Goal: Transaction & Acquisition: Purchase product/service

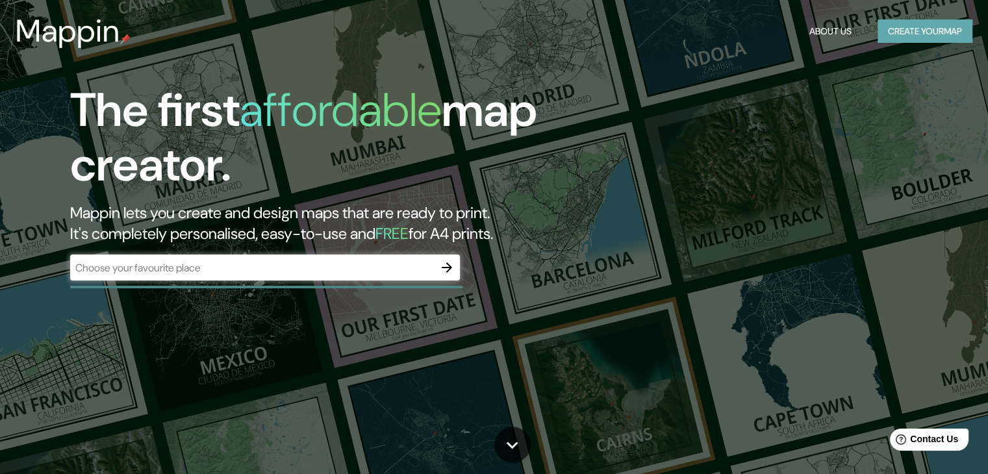
click at [930, 26] on button "Create your map" at bounding box center [924, 31] width 95 height 24
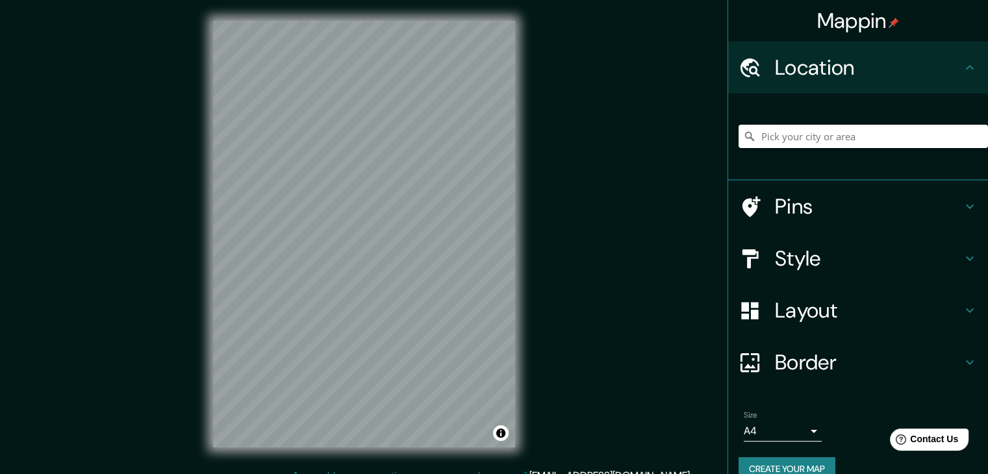
click at [776, 134] on input "Pick your city or area" at bounding box center [862, 136] width 249 height 23
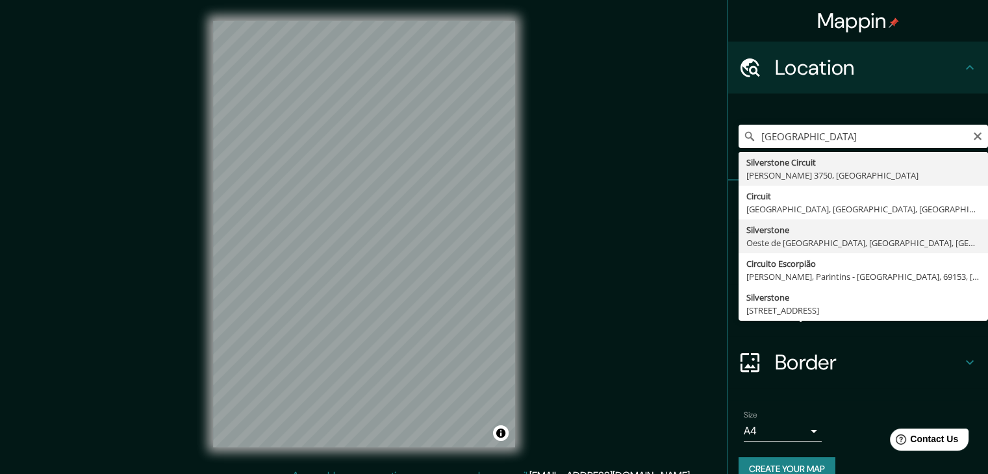
type input "[GEOGRAPHIC_DATA], Oeste de [GEOGRAPHIC_DATA], [GEOGRAPHIC_DATA], [GEOGRAPHIC_D…"
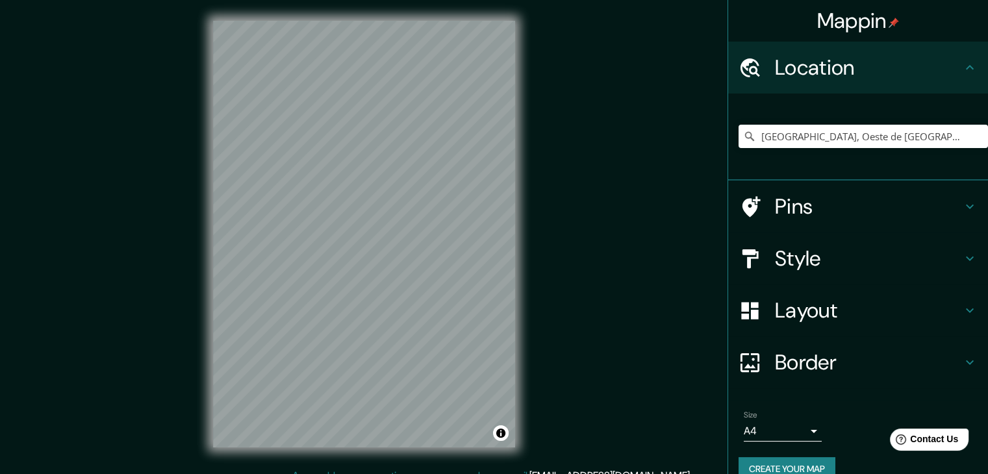
click at [861, 218] on h4 "Pins" at bounding box center [868, 207] width 187 height 26
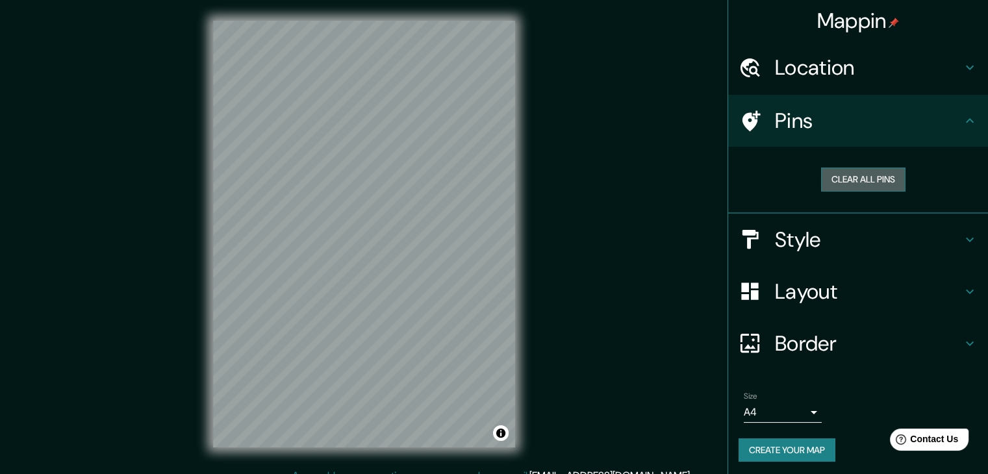
click at [868, 175] on button "Clear all pins" at bounding box center [863, 180] width 84 height 24
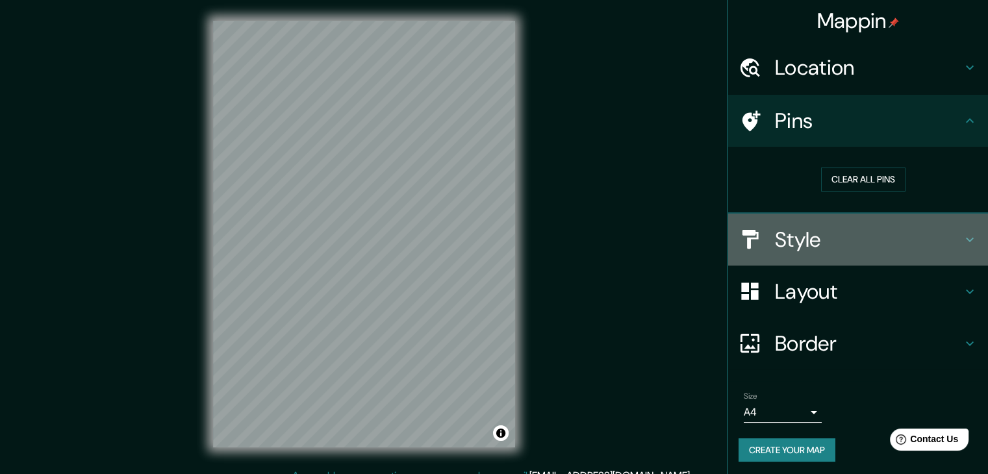
click at [855, 227] on h4 "Style" at bounding box center [868, 240] width 187 height 26
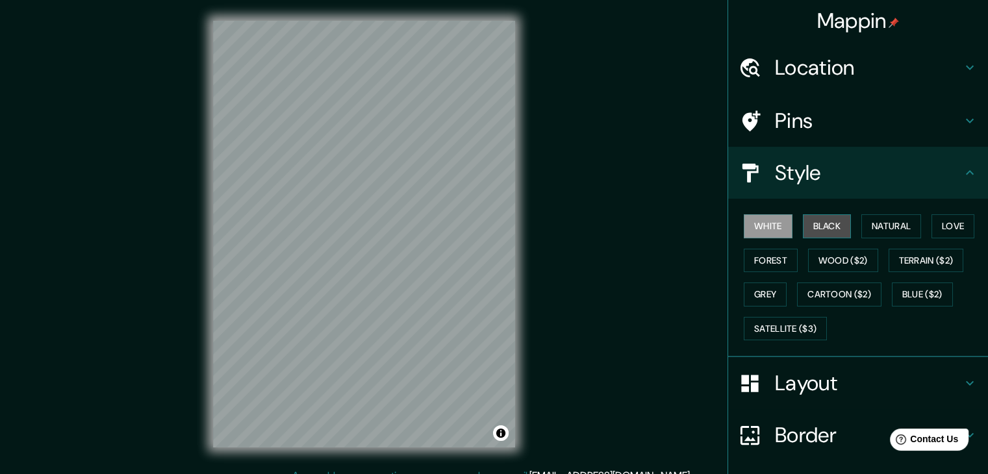
click at [808, 219] on button "Black" at bounding box center [827, 226] width 49 height 24
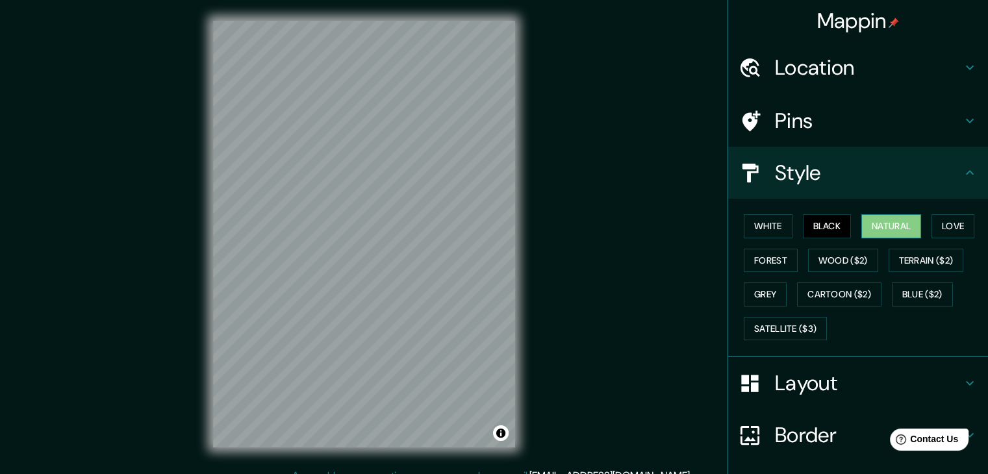
click at [861, 220] on button "Natural" at bounding box center [891, 226] width 60 height 24
click at [946, 224] on button "Love" at bounding box center [952, 226] width 43 height 24
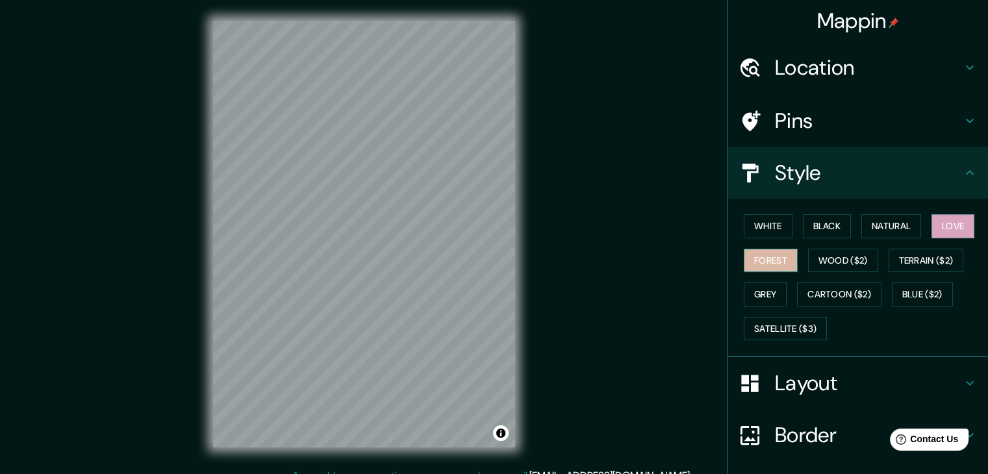
click at [780, 253] on button "Forest" at bounding box center [771, 261] width 54 height 24
click at [827, 227] on button "Black" at bounding box center [827, 226] width 49 height 24
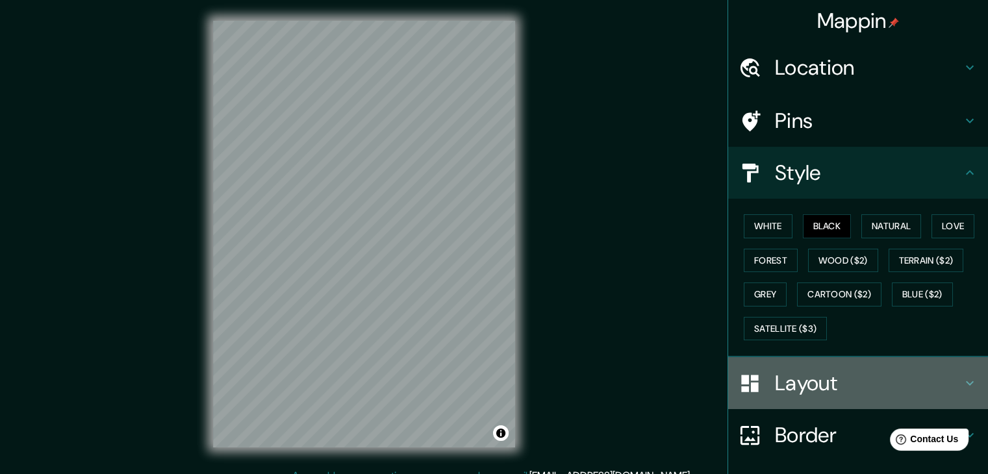
click at [830, 393] on h4 "Layout" at bounding box center [868, 383] width 187 height 26
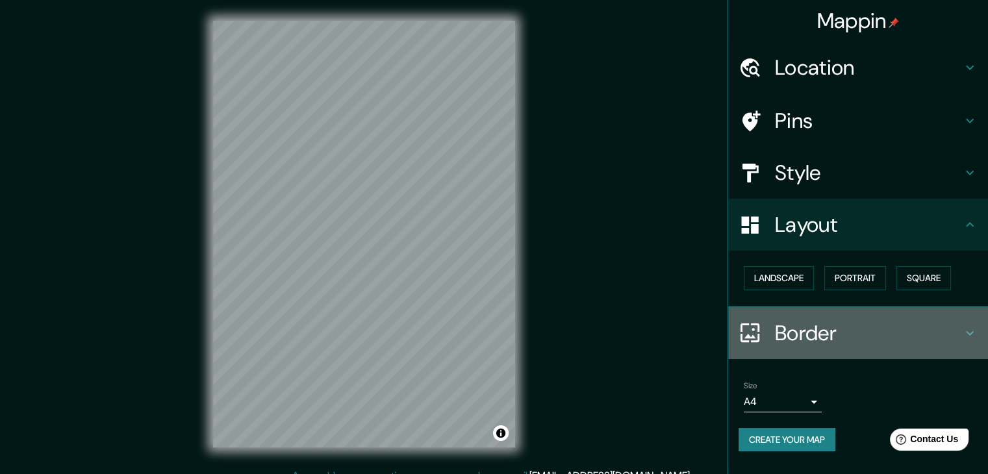
click at [820, 334] on h4 "Border" at bounding box center [868, 333] width 187 height 26
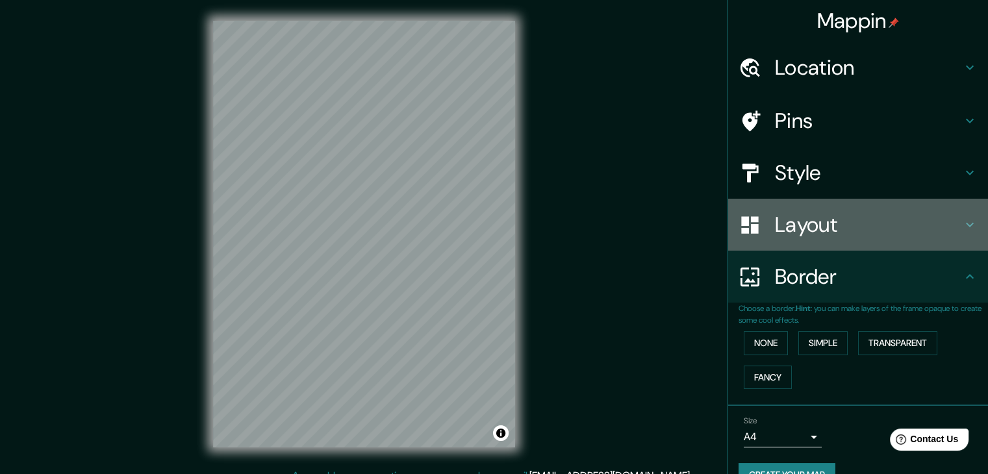
click at [787, 229] on h4 "Layout" at bounding box center [868, 225] width 187 height 26
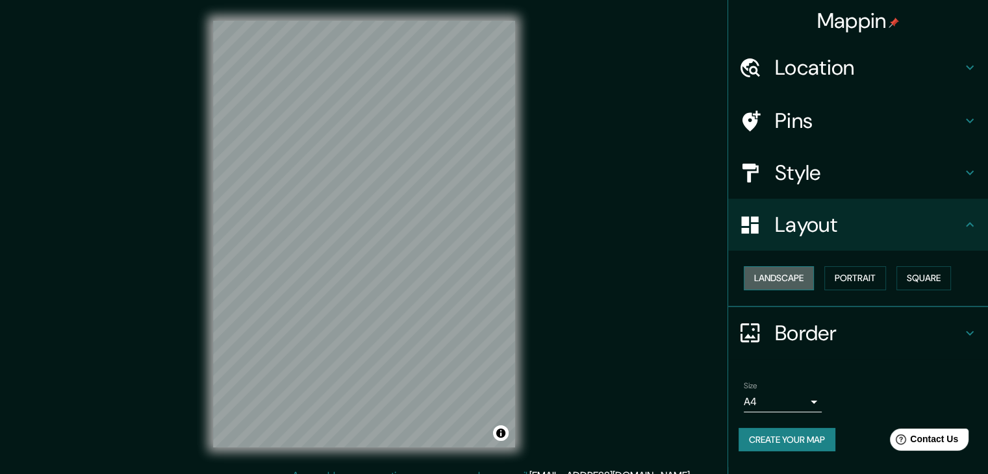
click at [768, 276] on button "Landscape" at bounding box center [779, 278] width 70 height 24
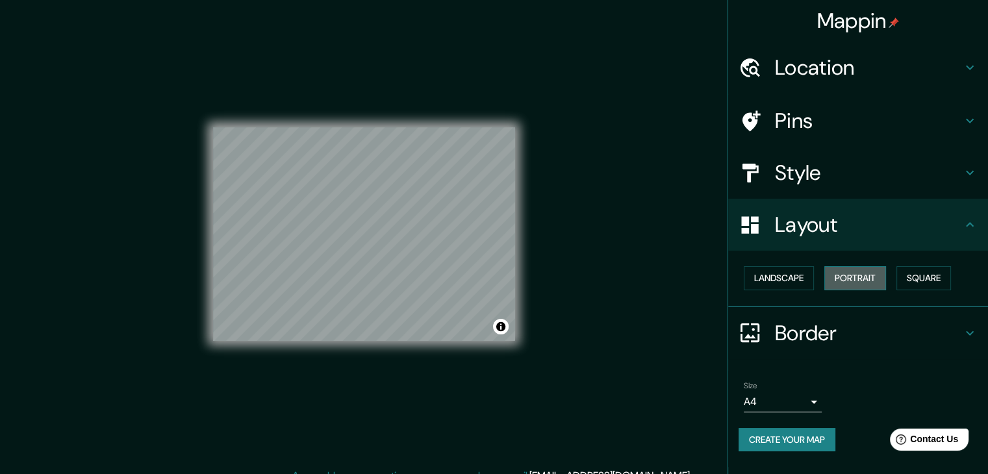
click at [847, 277] on button "Portrait" at bounding box center [855, 278] width 62 height 24
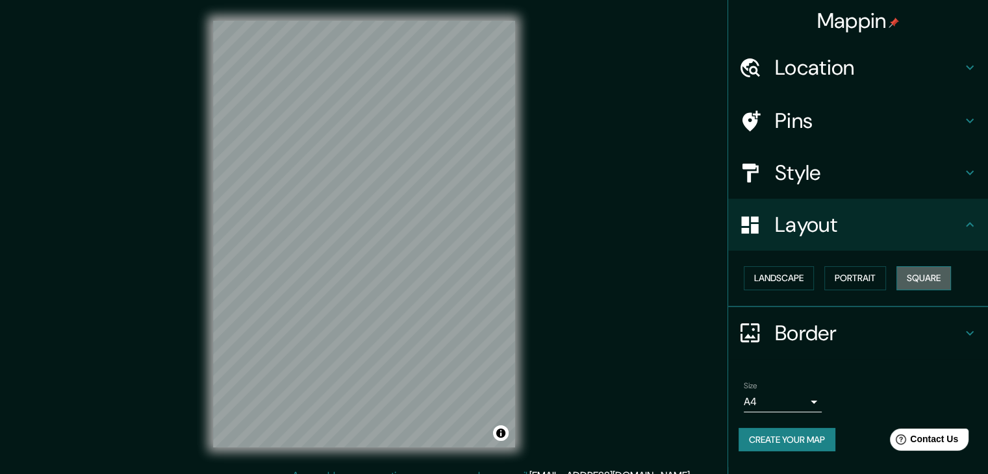
click at [931, 275] on button "Square" at bounding box center [923, 278] width 55 height 24
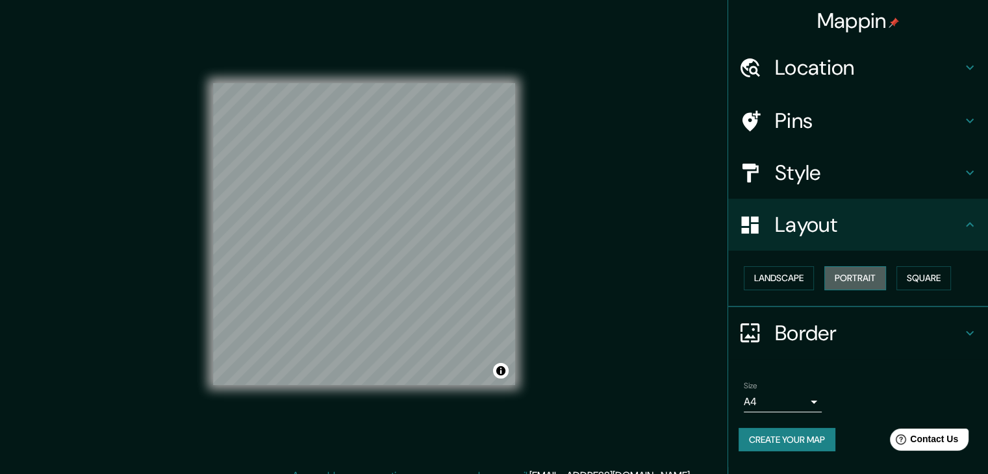
click at [872, 273] on button "Portrait" at bounding box center [855, 278] width 62 height 24
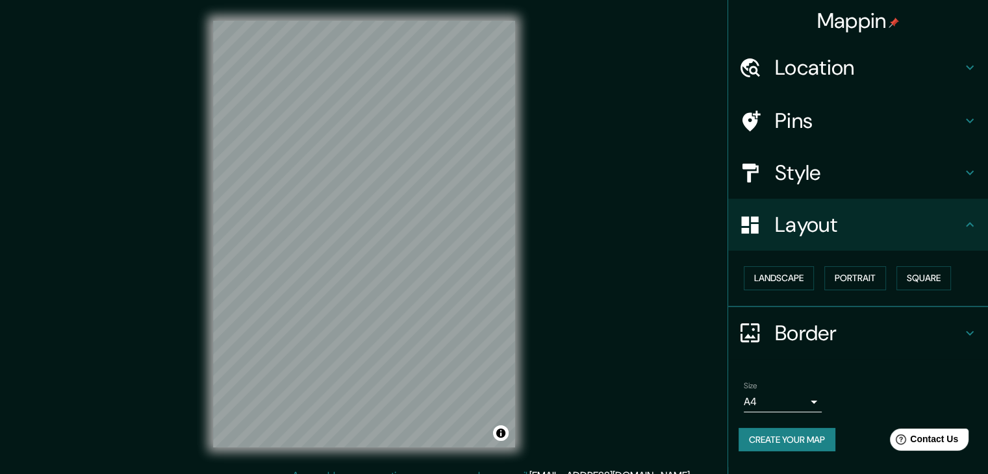
click at [836, 336] on h4 "Border" at bounding box center [868, 333] width 187 height 26
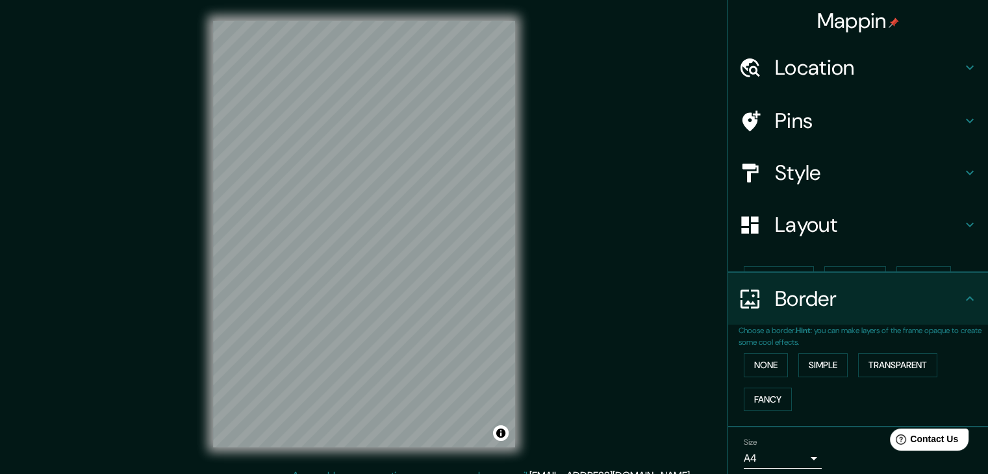
scroll to position [27, 0]
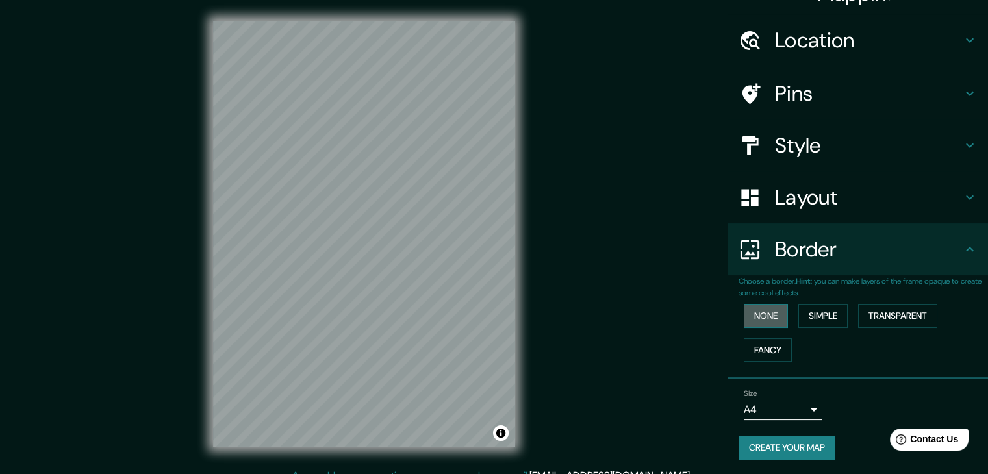
click at [772, 310] on button "None" at bounding box center [766, 316] width 44 height 24
click at [813, 309] on button "Simple" at bounding box center [822, 316] width 49 height 24
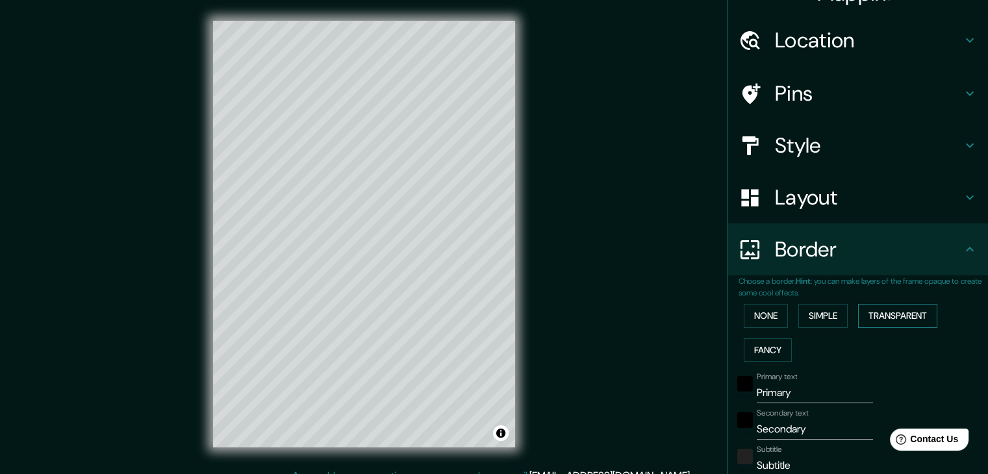
click at [893, 304] on button "Transparent" at bounding box center [897, 316] width 79 height 24
click at [759, 341] on button "Fancy" at bounding box center [768, 350] width 48 height 24
click at [753, 309] on button "None" at bounding box center [766, 316] width 44 height 24
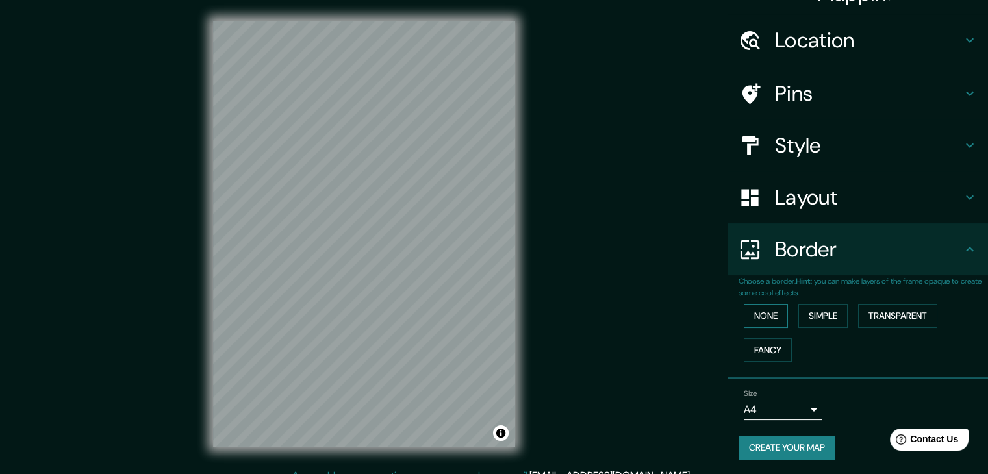
scroll to position [15, 0]
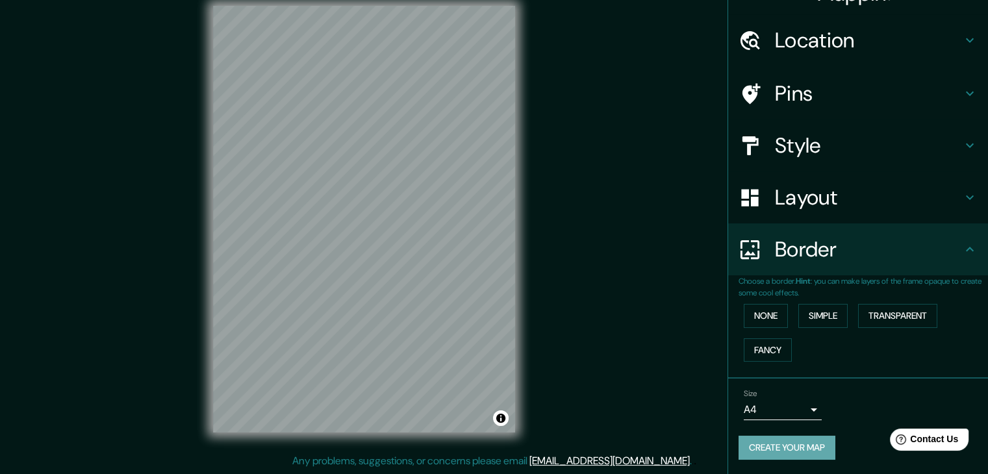
click at [753, 437] on button "Create your map" at bounding box center [786, 448] width 97 height 24
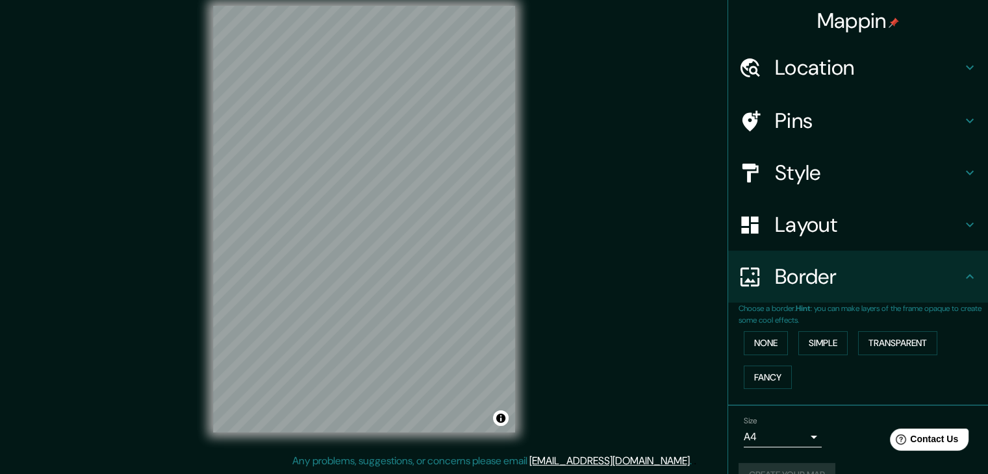
scroll to position [16, 0]
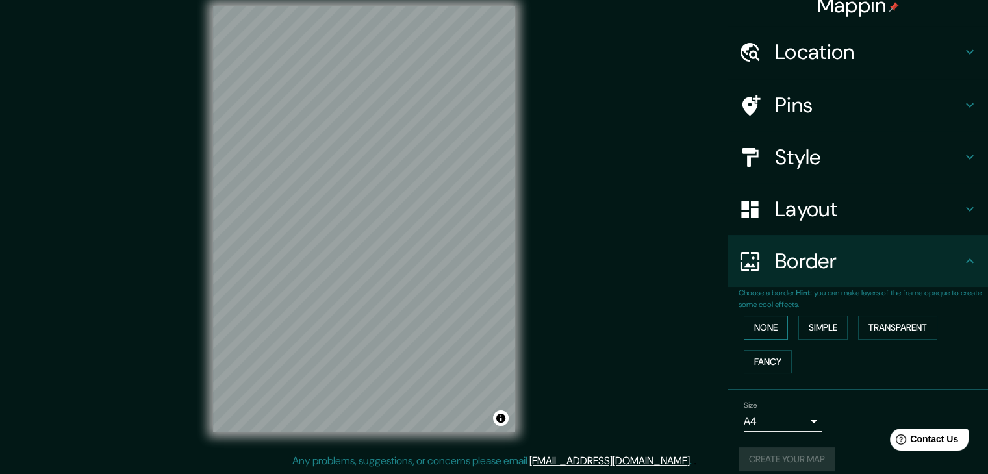
click at [761, 323] on button "None" at bounding box center [766, 328] width 44 height 24
click at [764, 323] on button "None" at bounding box center [766, 328] width 44 height 24
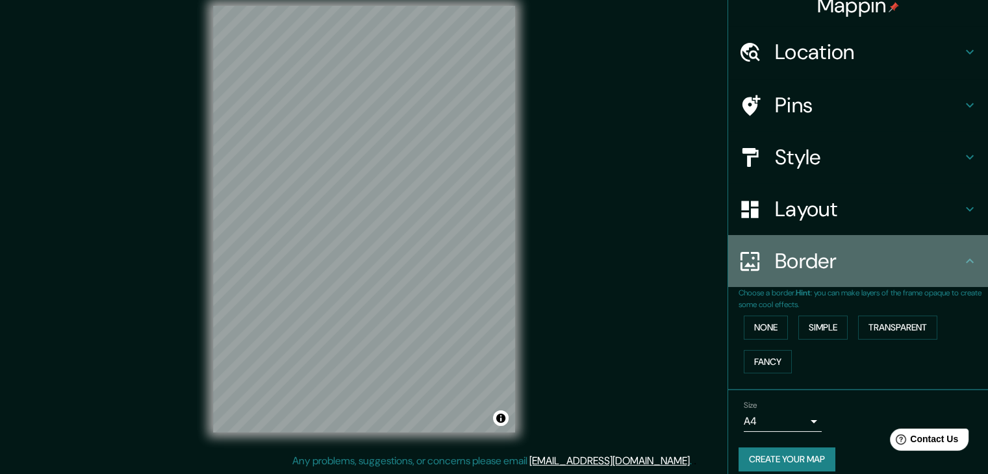
click at [823, 260] on h4 "Border" at bounding box center [868, 261] width 187 height 26
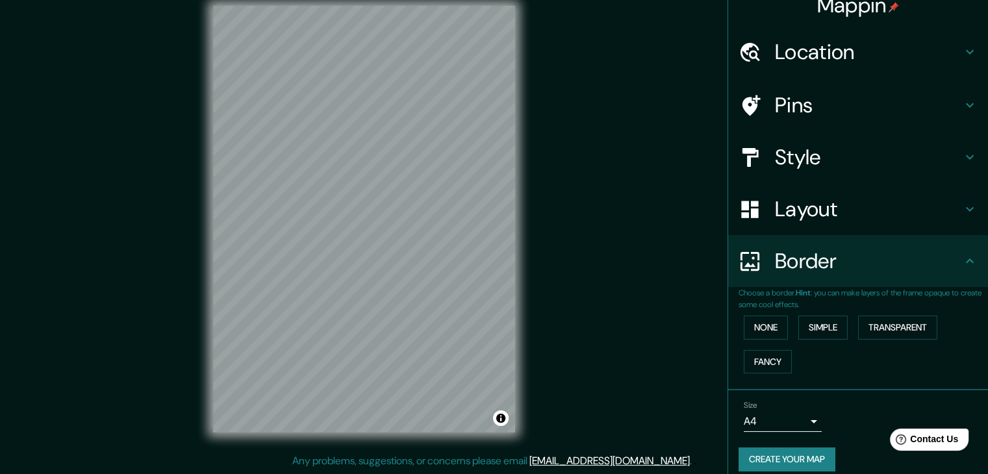
click at [767, 447] on button "Create your map" at bounding box center [786, 459] width 97 height 24
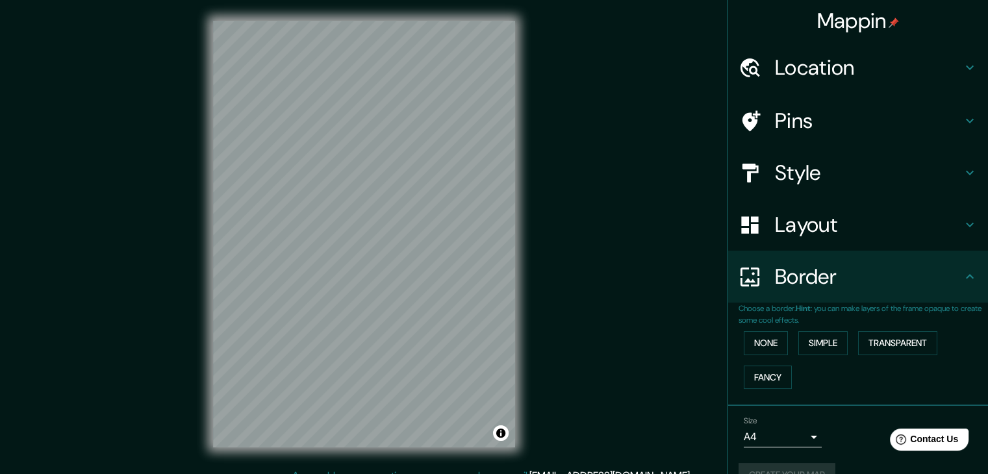
scroll to position [27, 0]
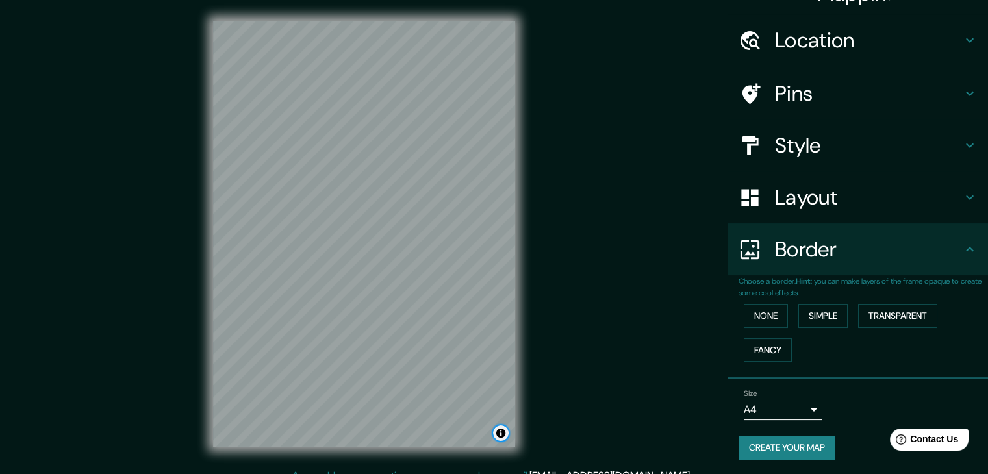
click at [500, 437] on button "Toggle attribution" at bounding box center [501, 433] width 16 height 16
click at [648, 366] on div "Mappin Location [GEOGRAPHIC_DATA], [GEOGRAPHIC_DATA], [GEOGRAPHIC_DATA], [GEOGR…" at bounding box center [494, 244] width 988 height 489
click at [649, 395] on div "Mappin Location [GEOGRAPHIC_DATA], [GEOGRAPHIC_DATA], [GEOGRAPHIC_DATA], [GEOGR…" at bounding box center [494, 244] width 988 height 489
click at [522, 334] on div "© Mapbox © OpenStreetMap Improve this map" at bounding box center [364, 234] width 344 height 468
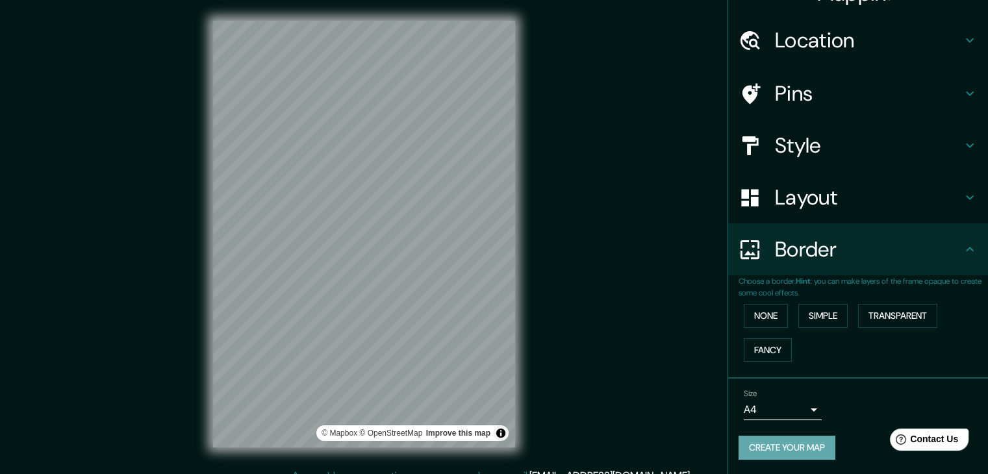
click at [779, 439] on button "Create your map" at bounding box center [786, 448] width 97 height 24
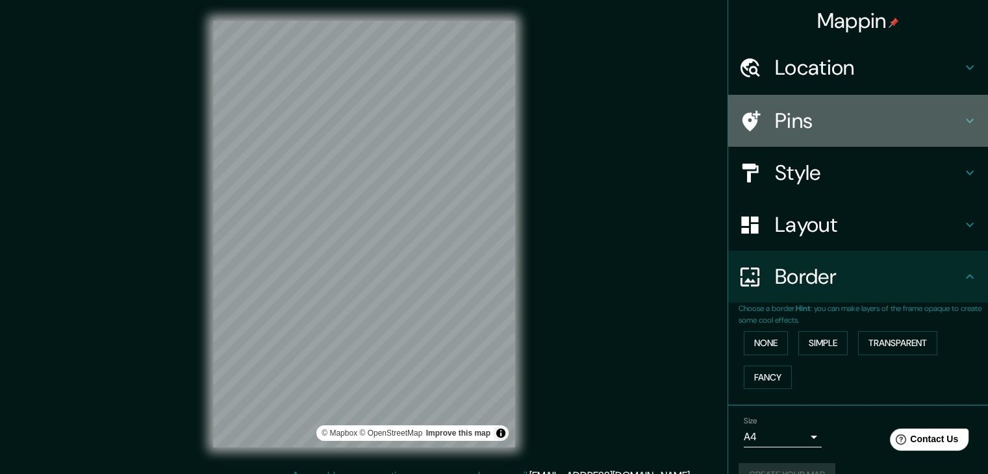
click at [754, 113] on div at bounding box center [756, 121] width 36 height 23
